Goal: Check status

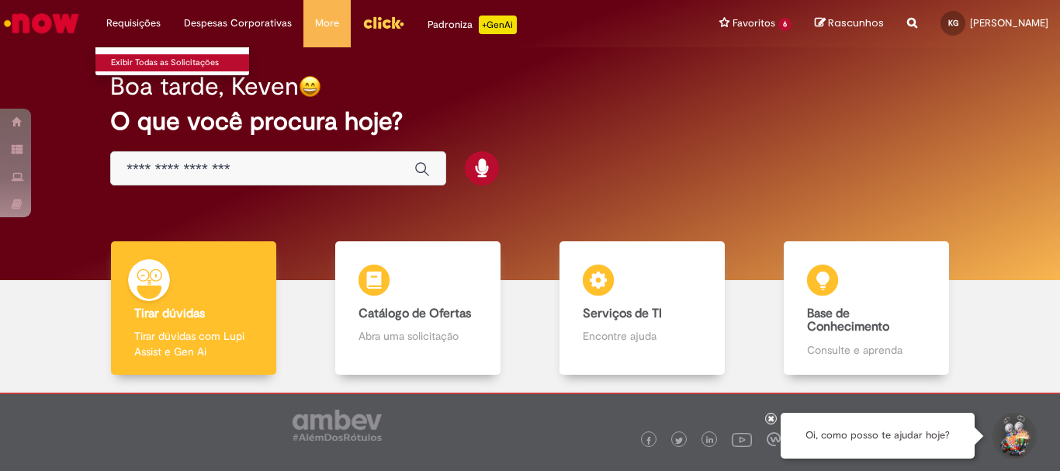
click at [158, 58] on link "Exibir Todas as Solicitações" at bounding box center [180, 62] width 171 height 17
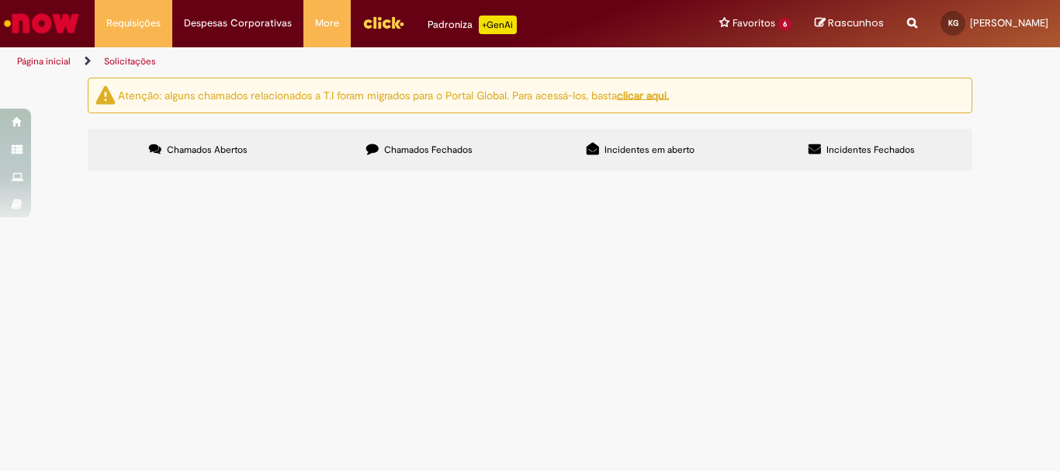
click at [382, 168] on label "Chamados Fechados" at bounding box center [419, 150] width 221 height 42
click at [159, 145] on icon at bounding box center [155, 149] width 12 height 12
click at [0, 0] on div "Não há registros em Item solicitado usando este filtro" at bounding box center [0, 0] width 0 height 0
click at [0, 0] on span "usando este filtro" at bounding box center [0, 0] width 0 height 0
click at [577, 145] on label "Incidentes em aberto" at bounding box center [640, 150] width 221 height 42
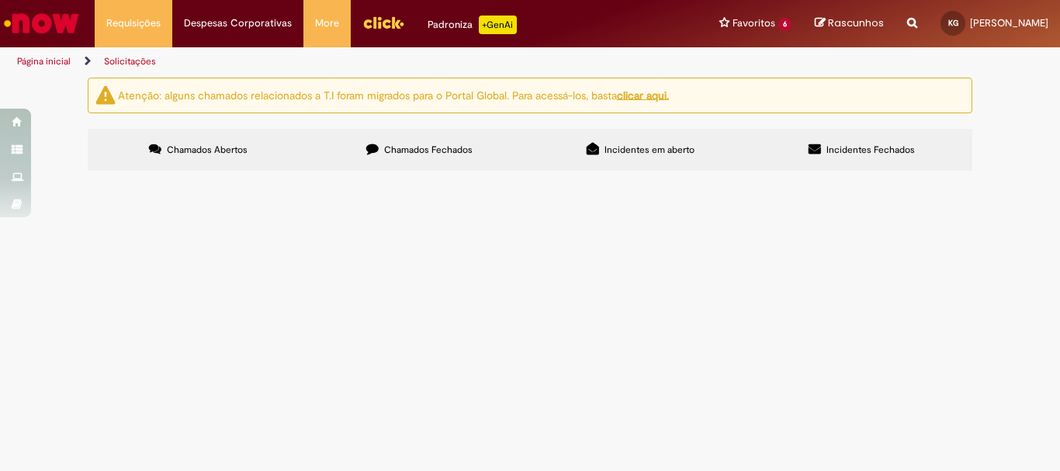
click at [843, 160] on label "Incidentes Fechados" at bounding box center [861, 150] width 221 height 42
click at [0, 0] on div "Não há registros em Incidente usando este filtro" at bounding box center [0, 0] width 0 height 0
